Goal: Navigation & Orientation: Find specific page/section

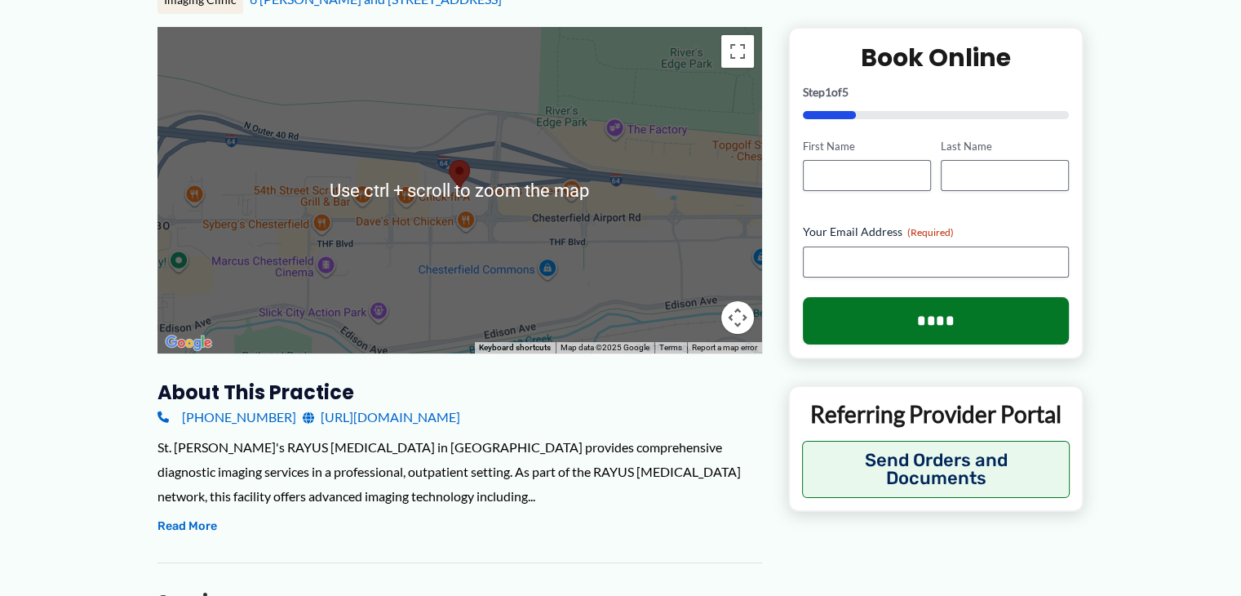
scroll to position [245, 0]
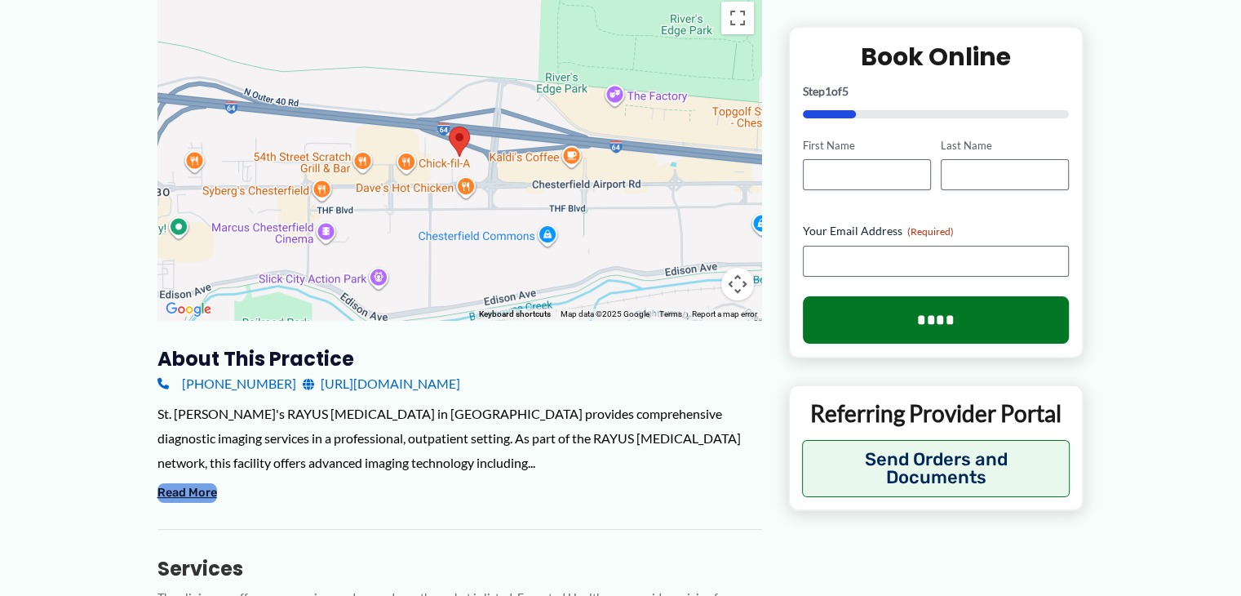
click at [206, 490] on button "Read More" at bounding box center [187, 493] width 60 height 20
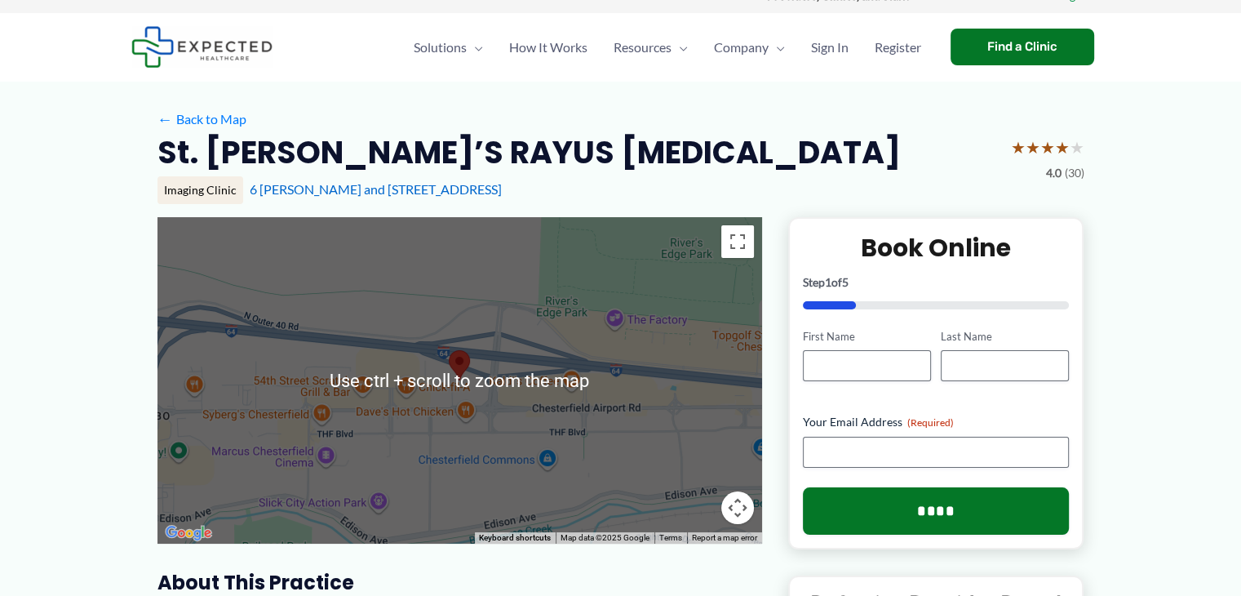
scroll to position [0, 0]
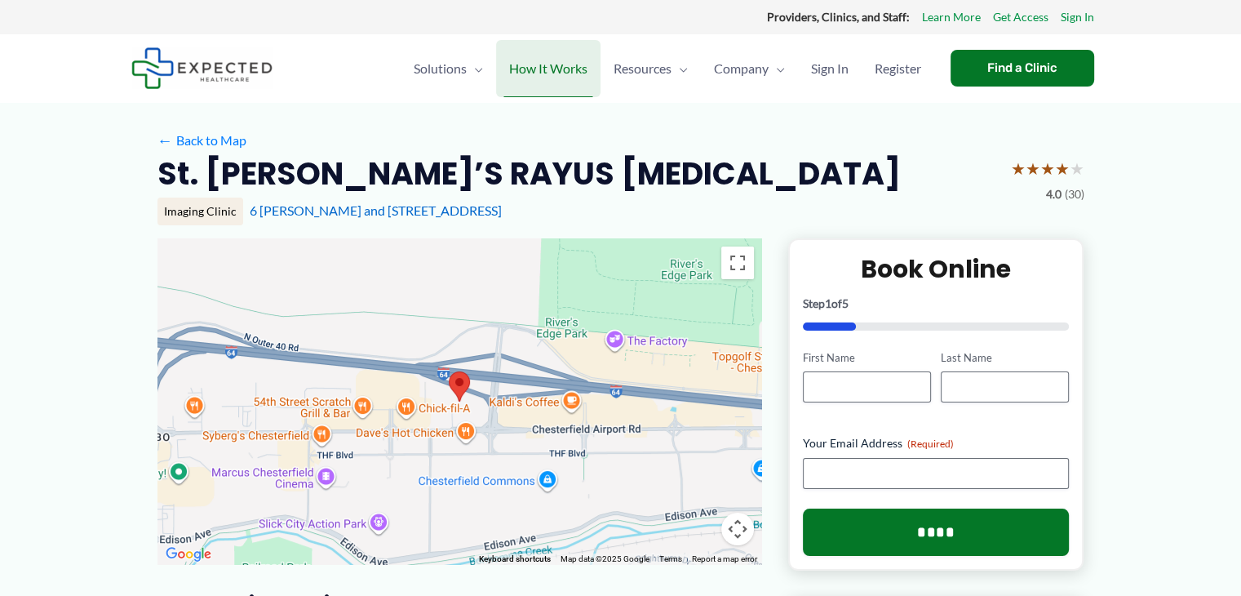
click at [554, 67] on span "How It Works" at bounding box center [548, 68] width 78 height 57
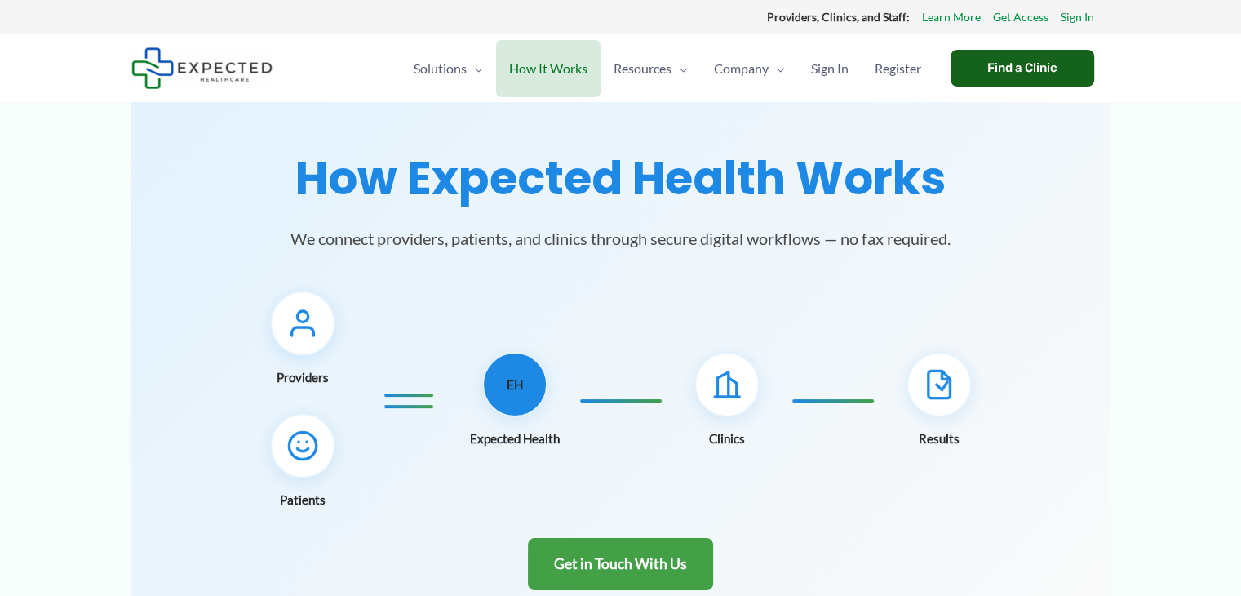
click at [1008, 69] on div "Find a Clinic" at bounding box center [1023, 68] width 144 height 37
